Goal: Transaction & Acquisition: Purchase product/service

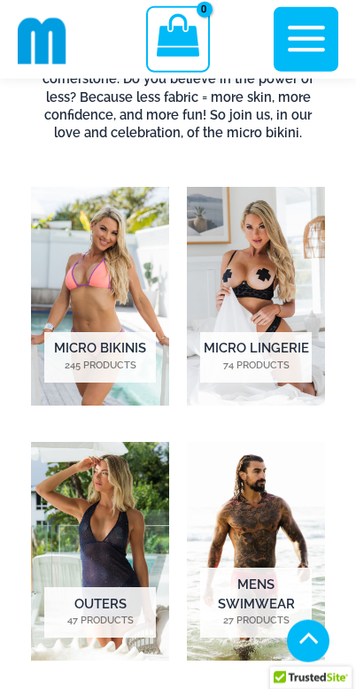
scroll to position [1218, 0]
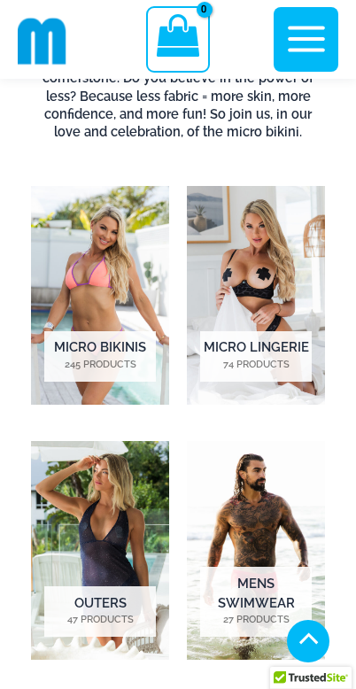
click at [272, 240] on img "Visit product category Micro Lingerie" at bounding box center [256, 295] width 138 height 219
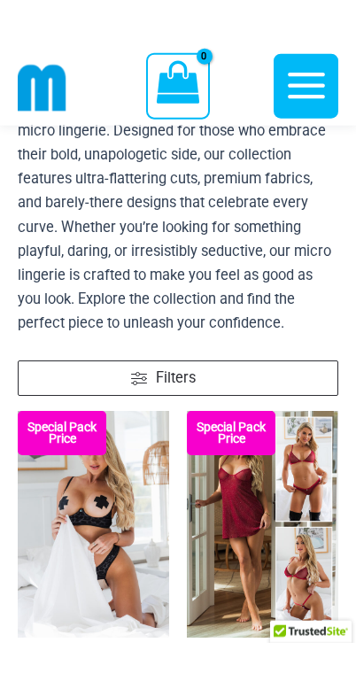
scroll to position [184, 0]
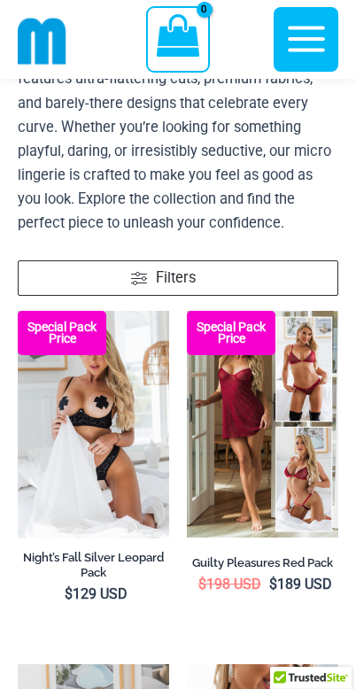
click at [18, 311] on img at bounding box center [18, 311] width 0 height 0
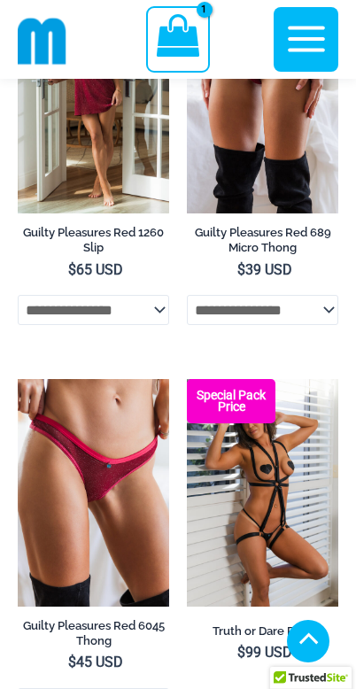
scroll to position [1247, 0]
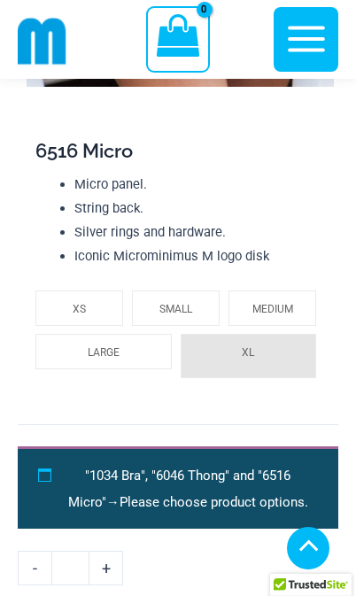
scroll to position [3709, 0]
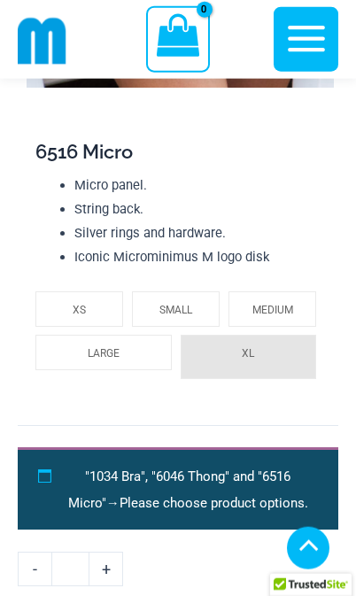
click at [282, 350] on li "XL" at bounding box center [249, 357] width 136 height 44
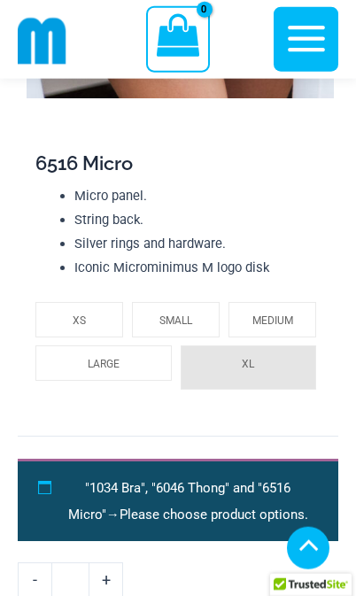
scroll to position [3710, 0]
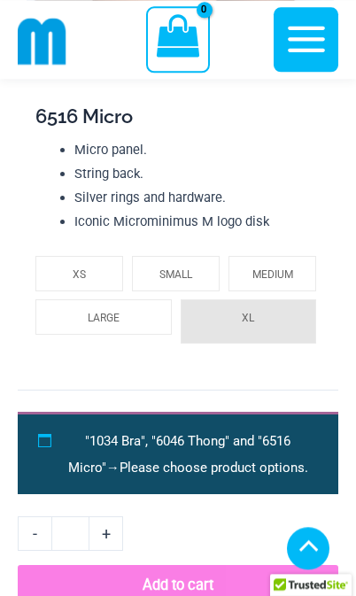
click at [289, 329] on li "XL" at bounding box center [249, 321] width 136 height 44
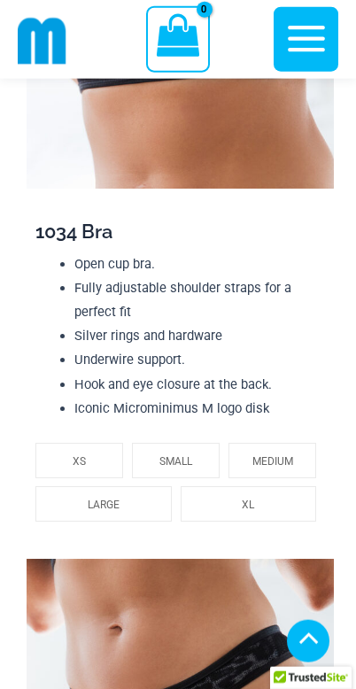
scroll to position [1954, 0]
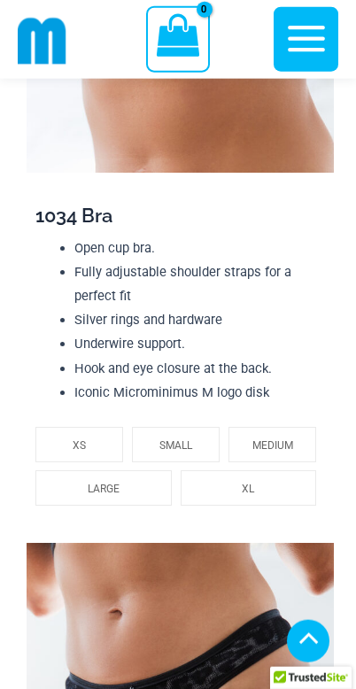
click at [142, 482] on li "LARGE" at bounding box center [103, 487] width 136 height 35
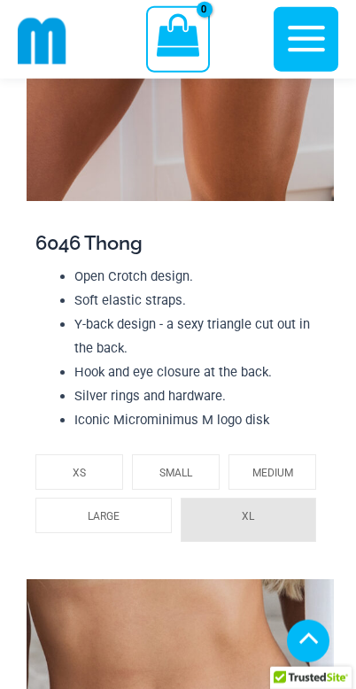
click at [150, 515] on li "LARGE" at bounding box center [103, 514] width 136 height 35
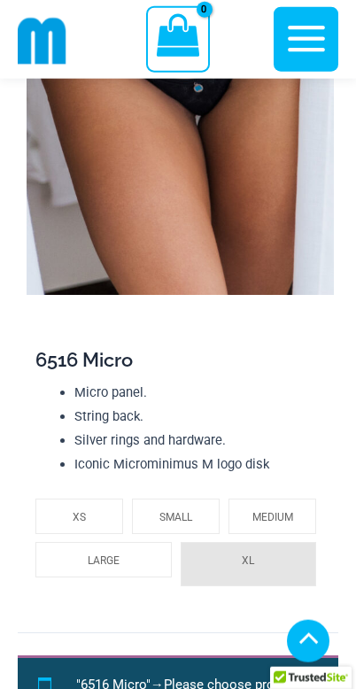
click at [143, 562] on li "LARGE" at bounding box center [103, 559] width 136 height 35
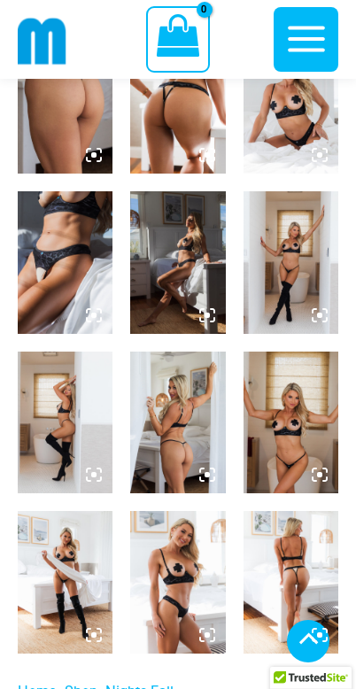
scroll to position [835, 0]
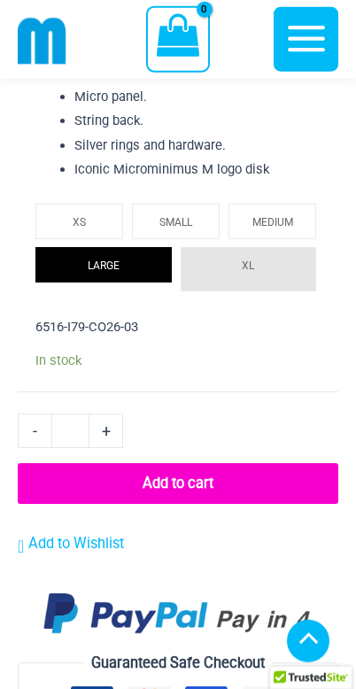
click at [239, 480] on button "Add to cart" at bounding box center [178, 483] width 320 height 41
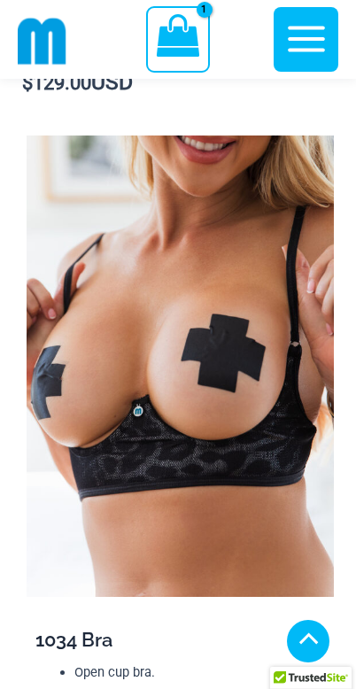
scroll to position [81, 0]
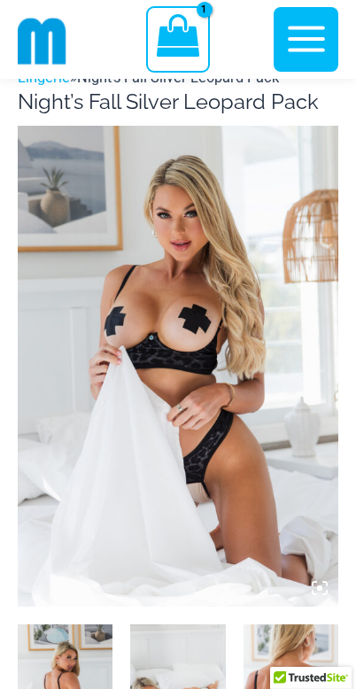
click at [186, 44] on icon "View Shopping Cart, 1 items" at bounding box center [178, 35] width 42 height 42
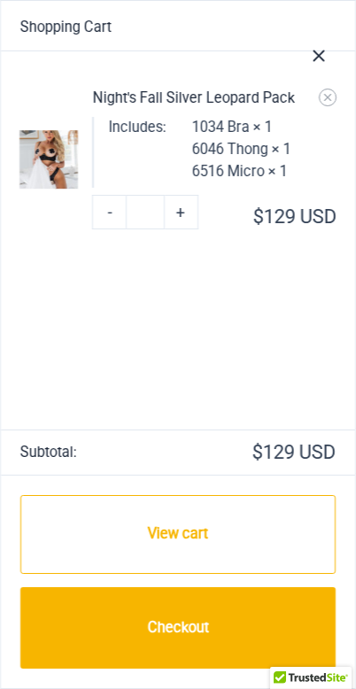
click at [323, 52] on icon "Close Cart Drawer" at bounding box center [318, 56] width 12 height 12
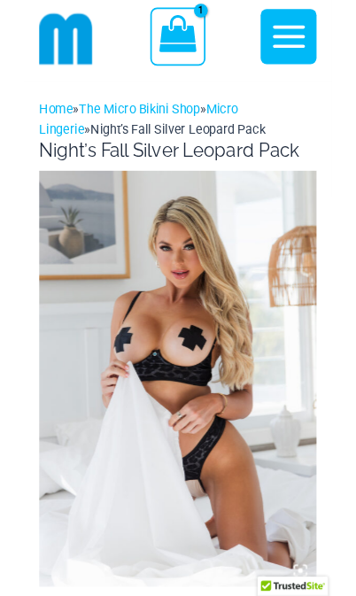
scroll to position [0, 0]
